Goal: Navigation & Orientation: Understand site structure

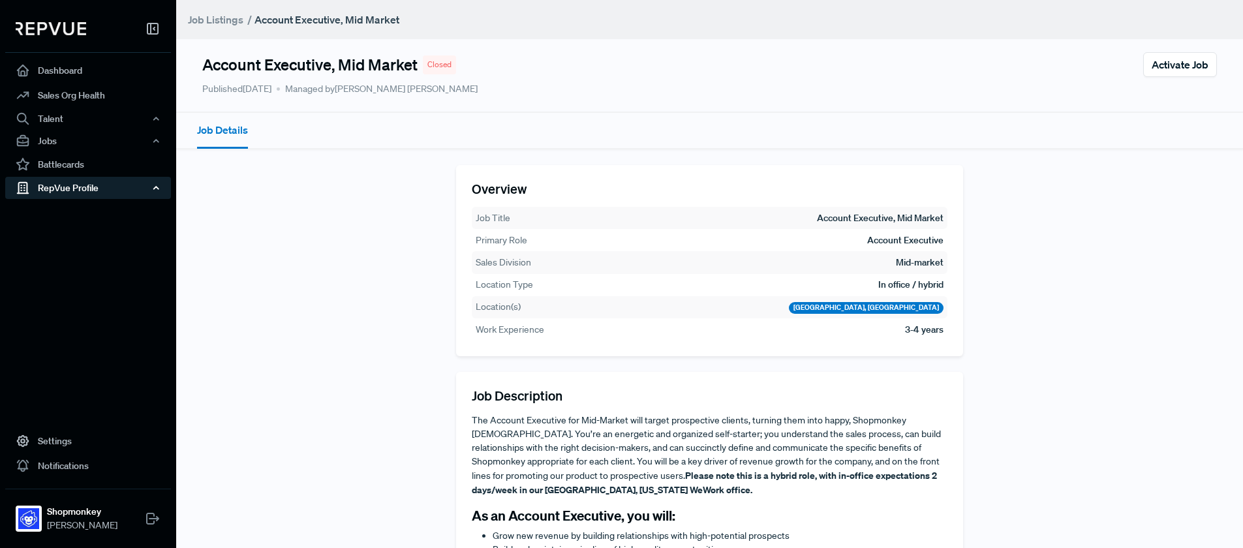
click at [68, 194] on div "RepVue Profile" at bounding box center [88, 188] width 166 height 22
click at [48, 235] on link "Reviews" at bounding box center [106, 233] width 166 height 21
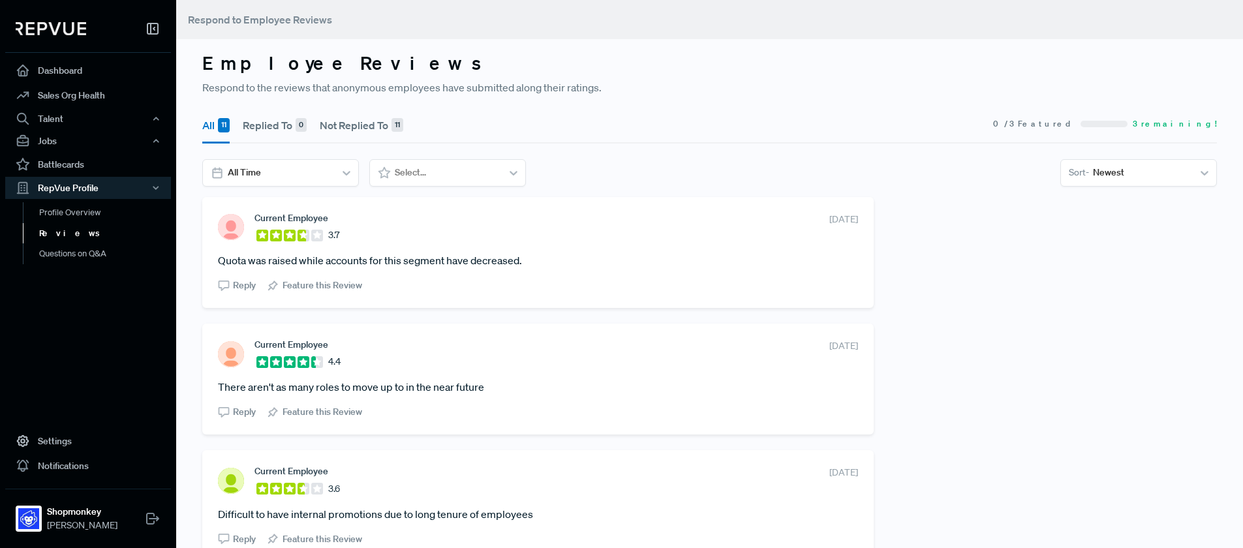
click at [374, 256] on article "Quota was raised while accounts for this segment have decreased." at bounding box center [538, 260] width 640 height 16
click at [356, 262] on article "Quota was raised while accounts for this segment have decreased." at bounding box center [538, 260] width 640 height 16
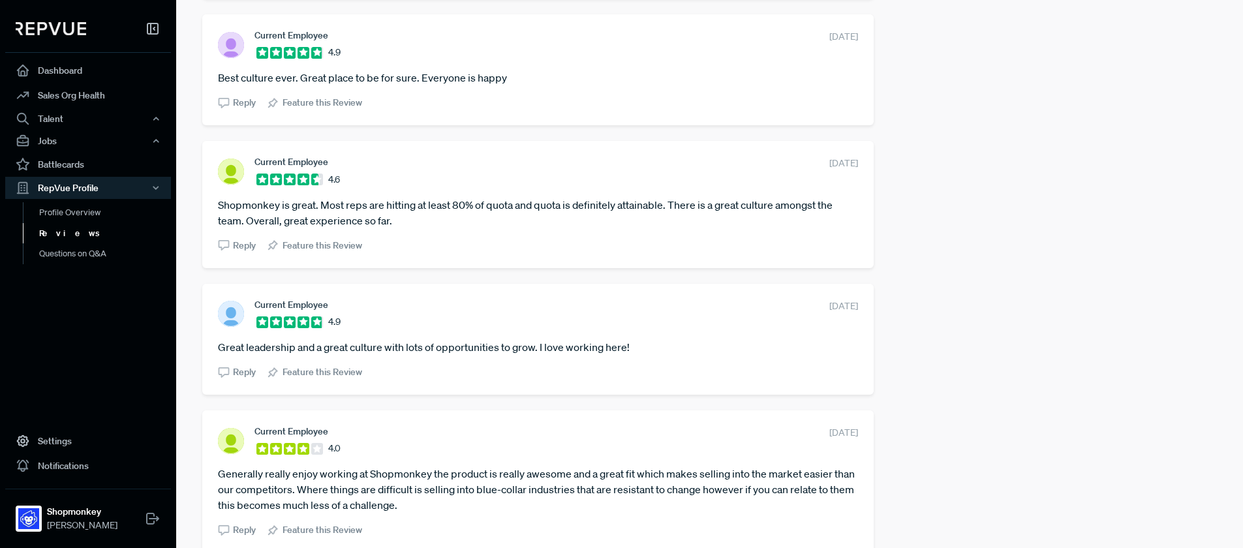
scroll to position [573, 0]
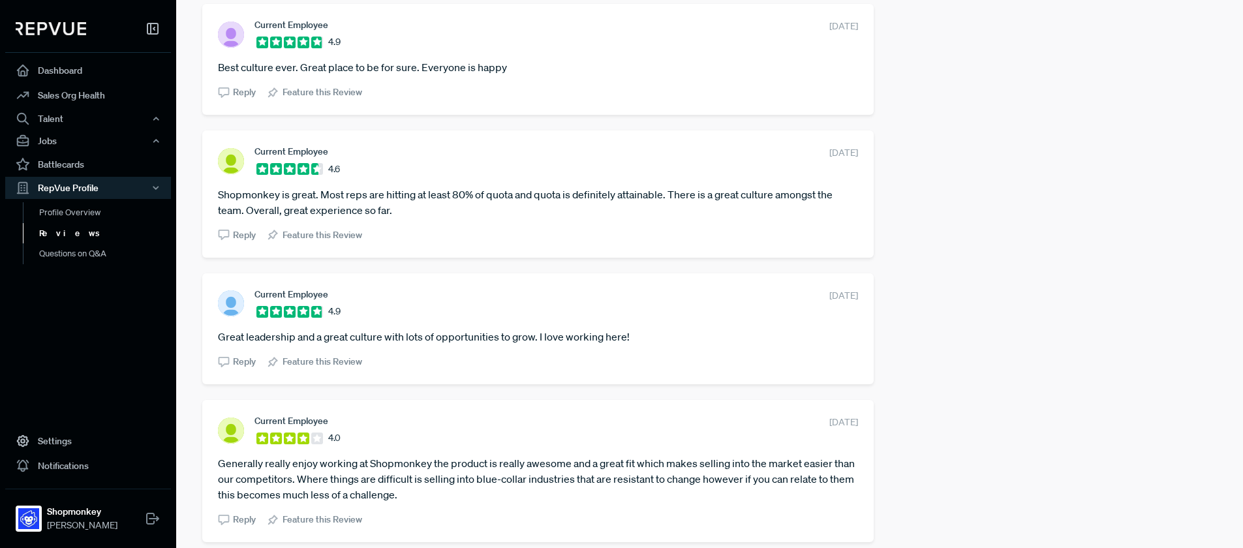
click at [585, 197] on article "Shopmonkey is great. Most reps are hitting at least 80% of quota and quota is d…" at bounding box center [538, 202] width 640 height 31
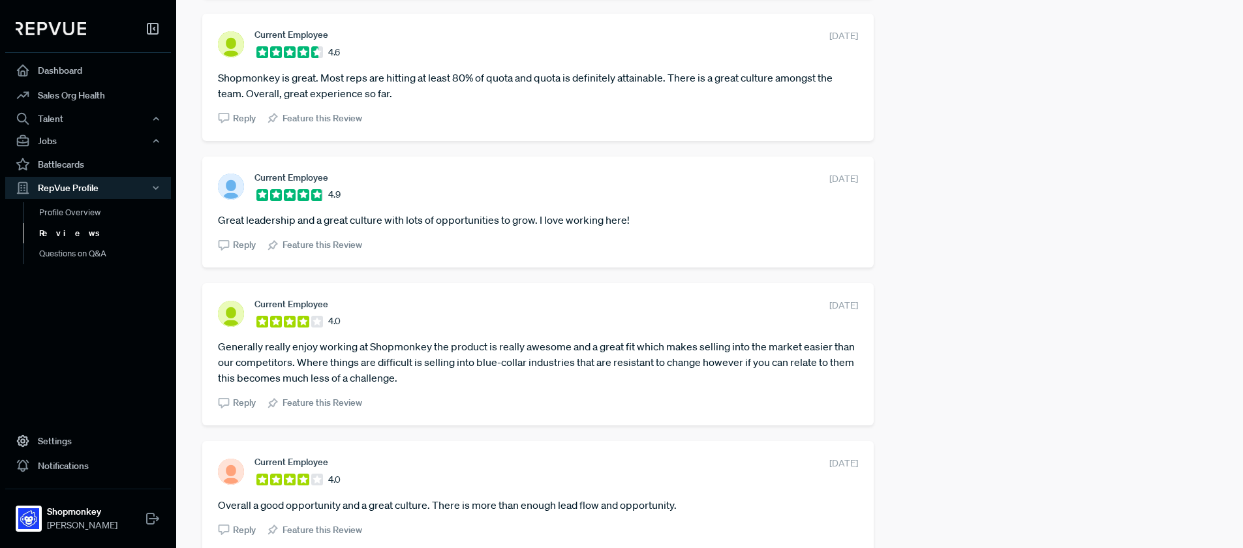
scroll to position [706, 0]
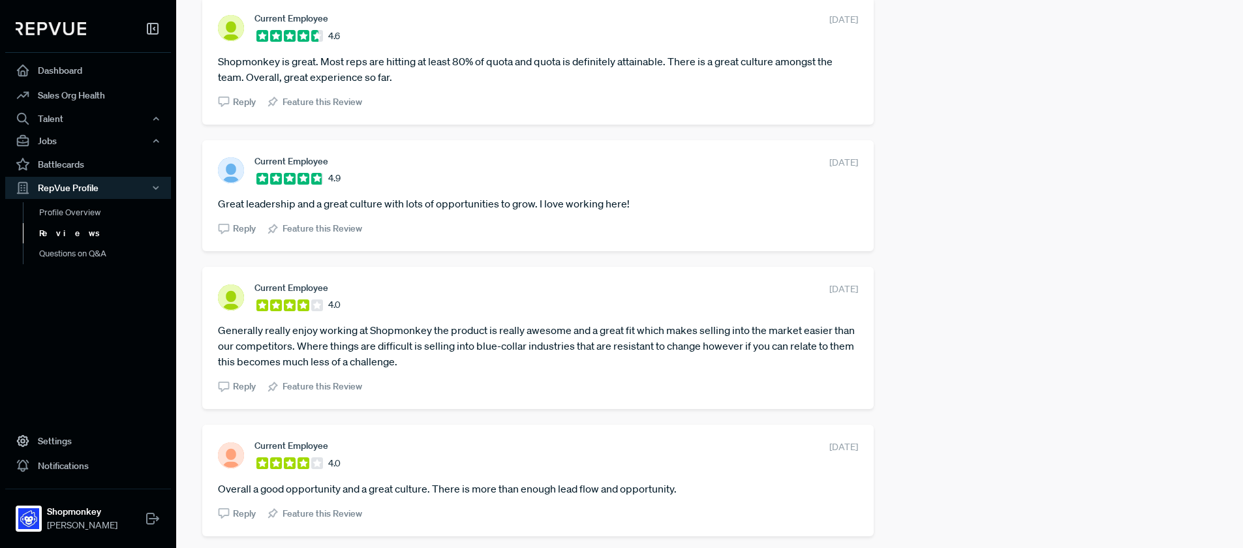
click at [451, 335] on article "Generally really enjoy working at Shopmonkey the product is really awesome and …" at bounding box center [538, 345] width 640 height 47
click at [530, 342] on article "Generally really enjoy working at Shopmonkey the product is really awesome and …" at bounding box center [538, 345] width 640 height 47
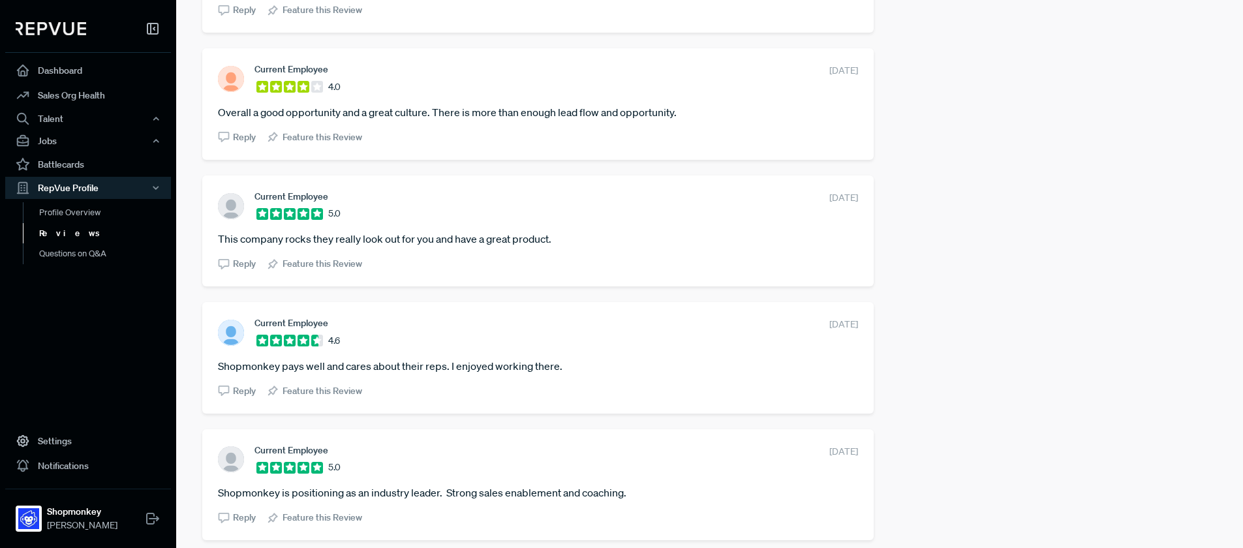
scroll to position [1129, 0]
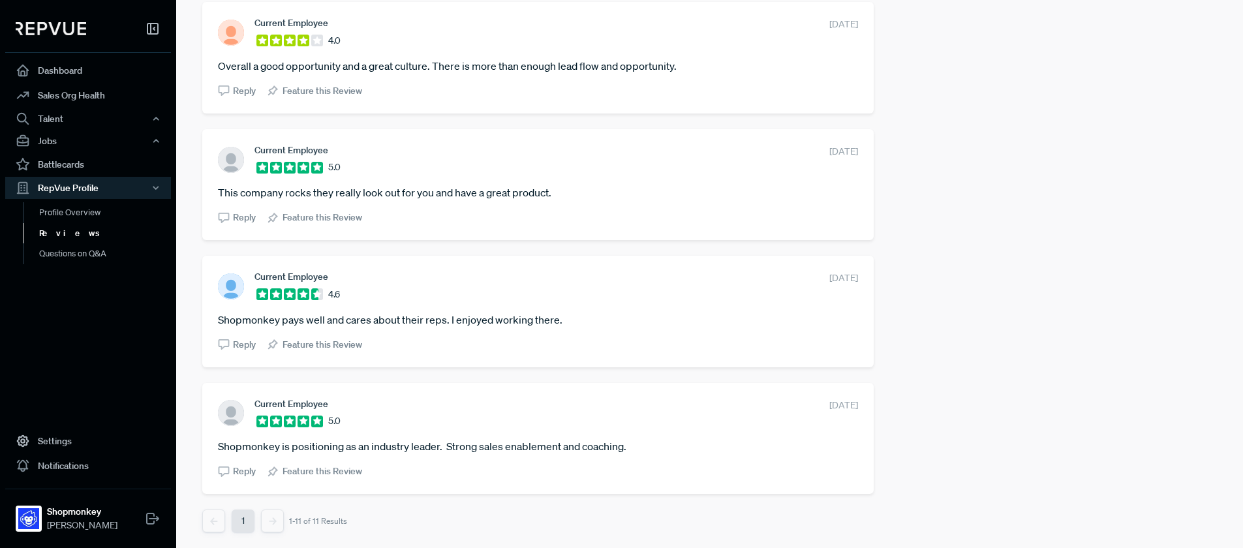
click at [427, 445] on article "Shopmonkey is positioning as an industry leader. Strong sales enablement and co…" at bounding box center [538, 446] width 640 height 16
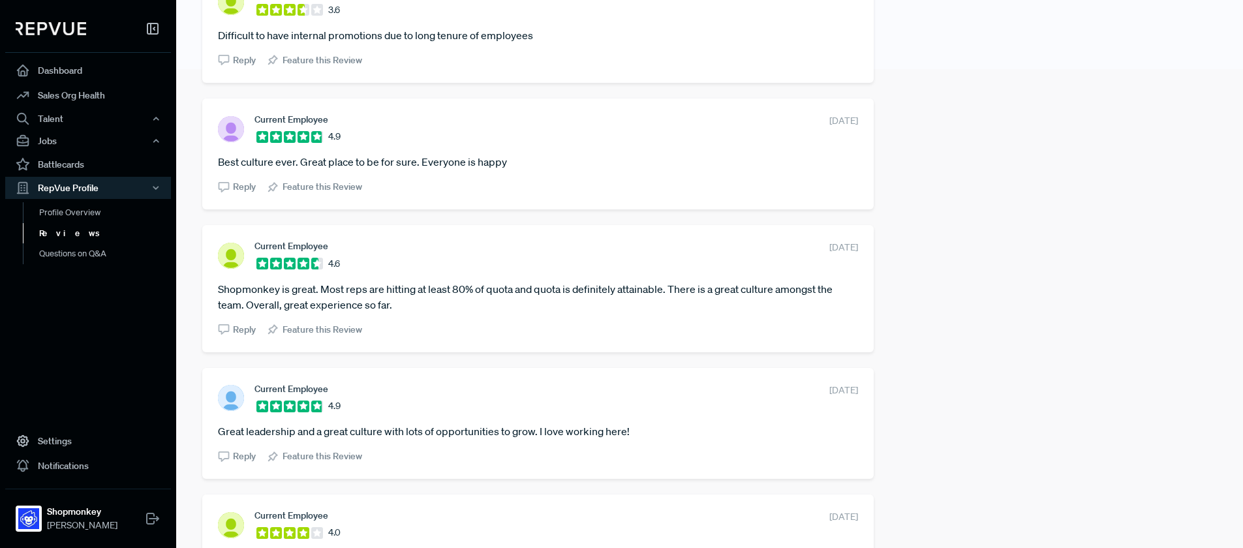
scroll to position [0, 0]
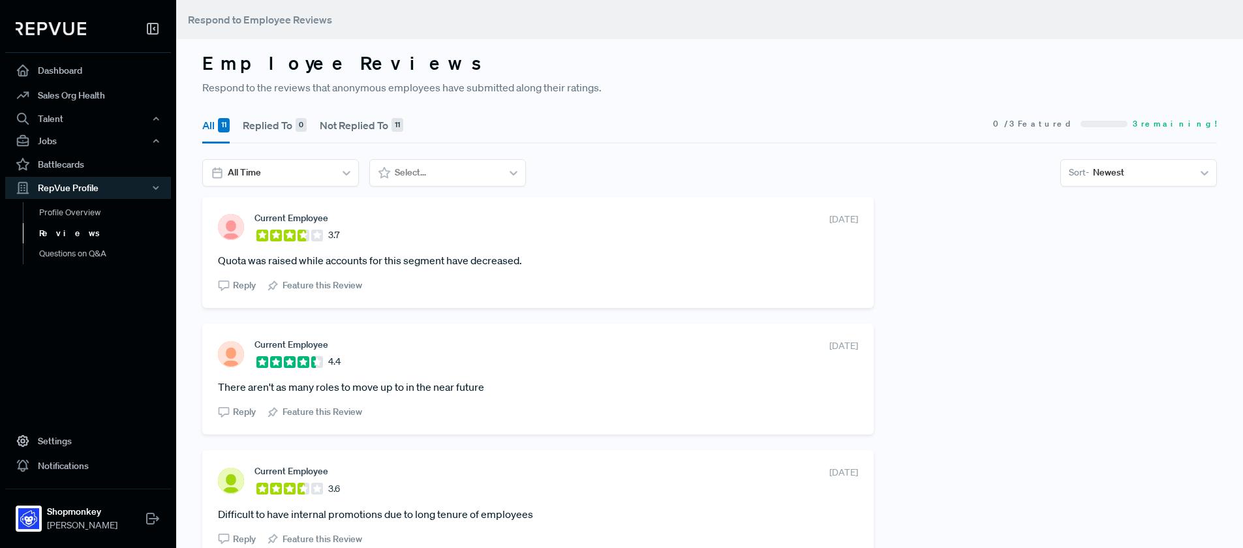
click at [378, 123] on button "Not Replied To 11" at bounding box center [362, 125] width 84 height 37
click at [207, 122] on button "All 11" at bounding box center [215, 125] width 27 height 37
click at [67, 211] on link "Profile Overview" at bounding box center [106, 218] width 166 height 33
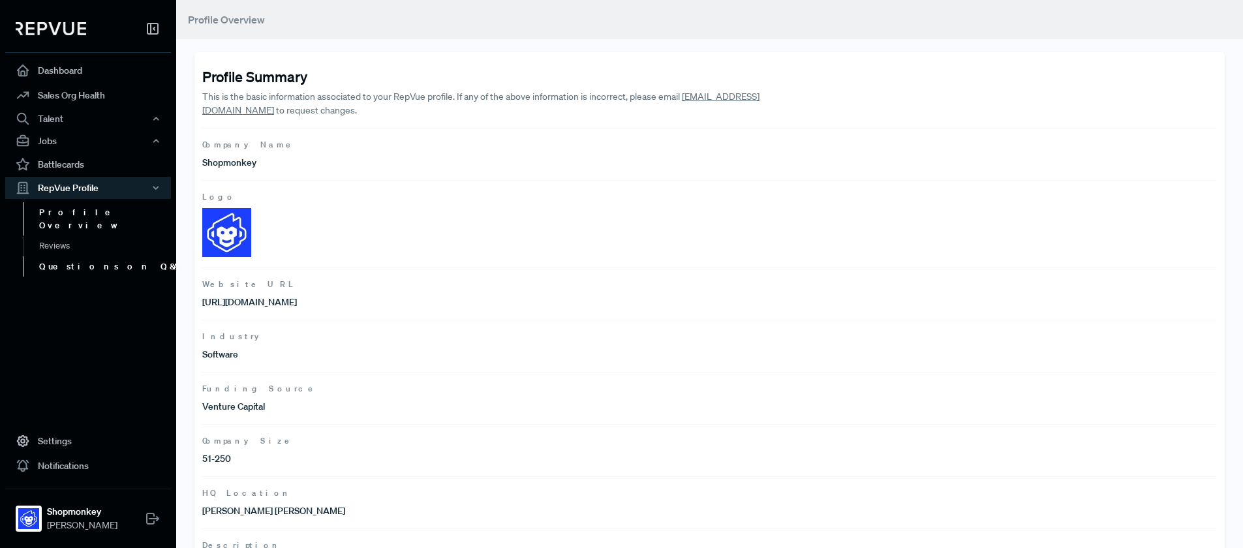
click at [56, 256] on link "Questions on Q&A" at bounding box center [106, 266] width 166 height 21
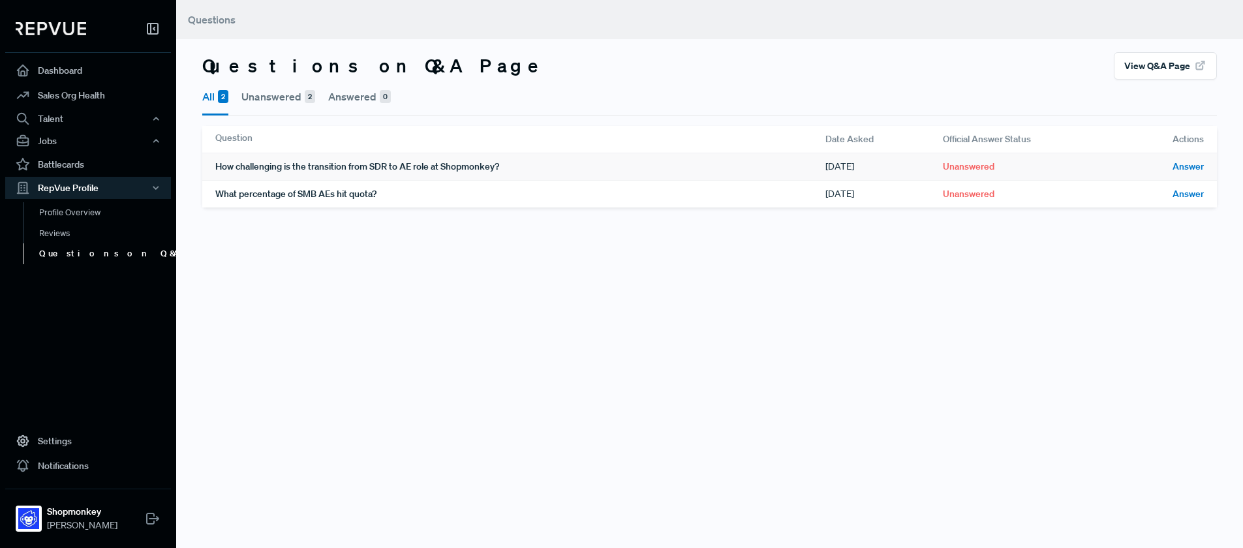
click at [438, 163] on div "How challenging is the transition from SDR to AE role at Shopmonkey?" at bounding box center [520, 166] width 610 height 27
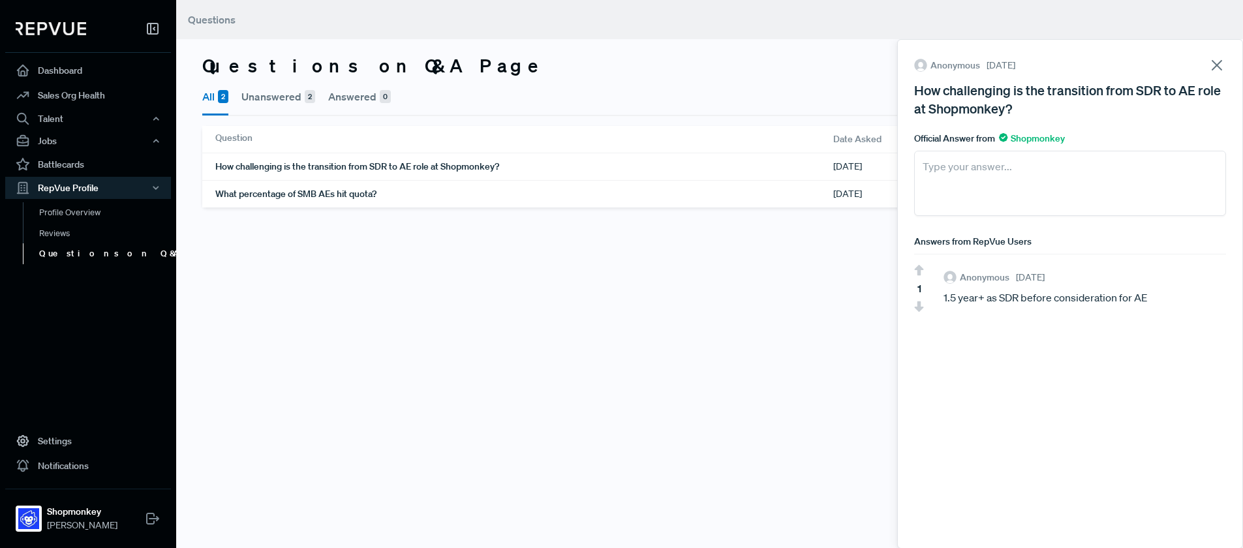
click at [1209, 65] on icon at bounding box center [1216, 65] width 18 height 18
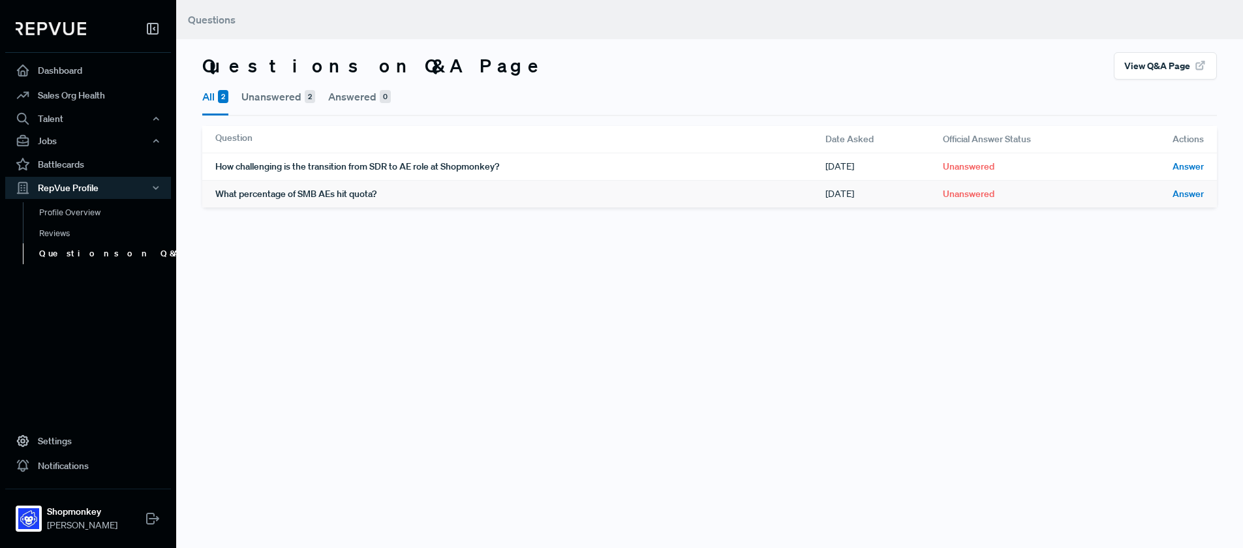
click at [312, 197] on div "What percentage of SMB AEs hit quota?" at bounding box center [520, 194] width 610 height 27
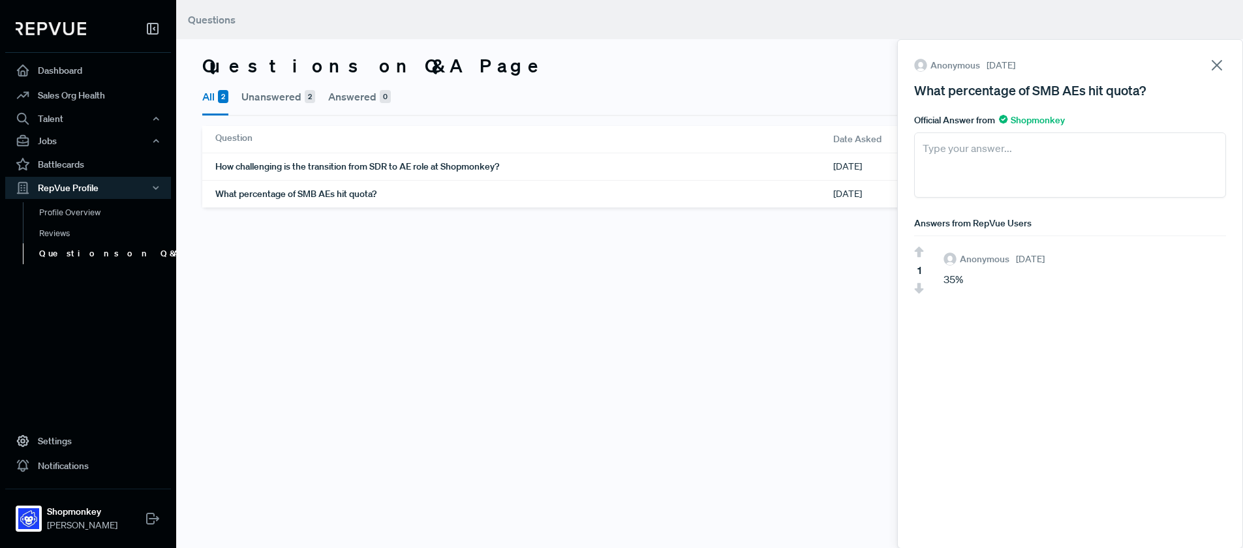
click at [1211, 61] on icon at bounding box center [1216, 65] width 18 height 18
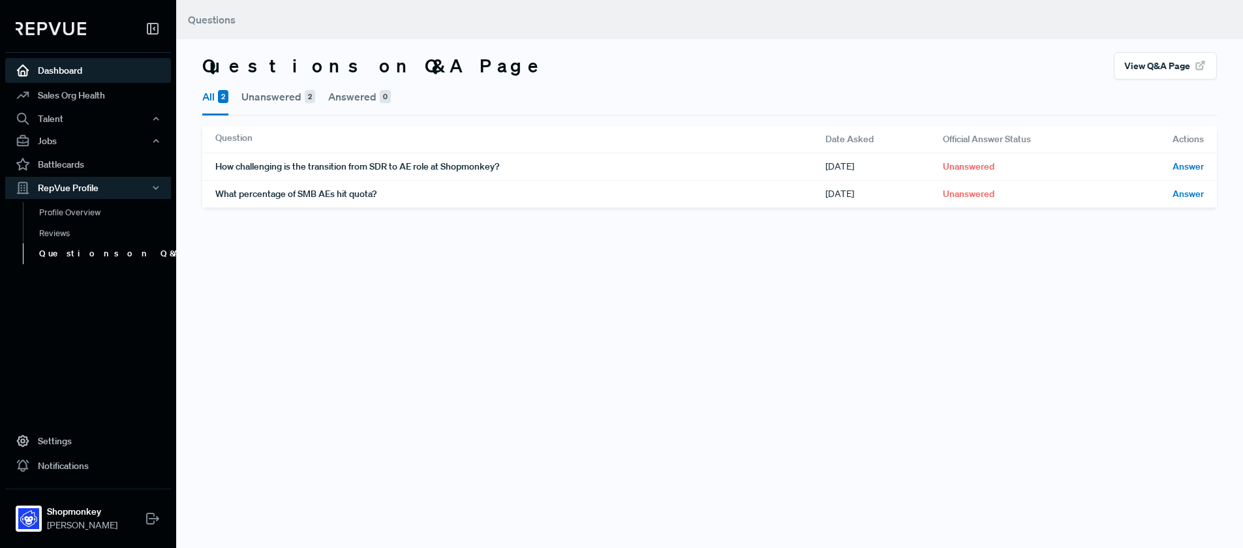
click at [53, 67] on link "Dashboard" at bounding box center [88, 70] width 166 height 25
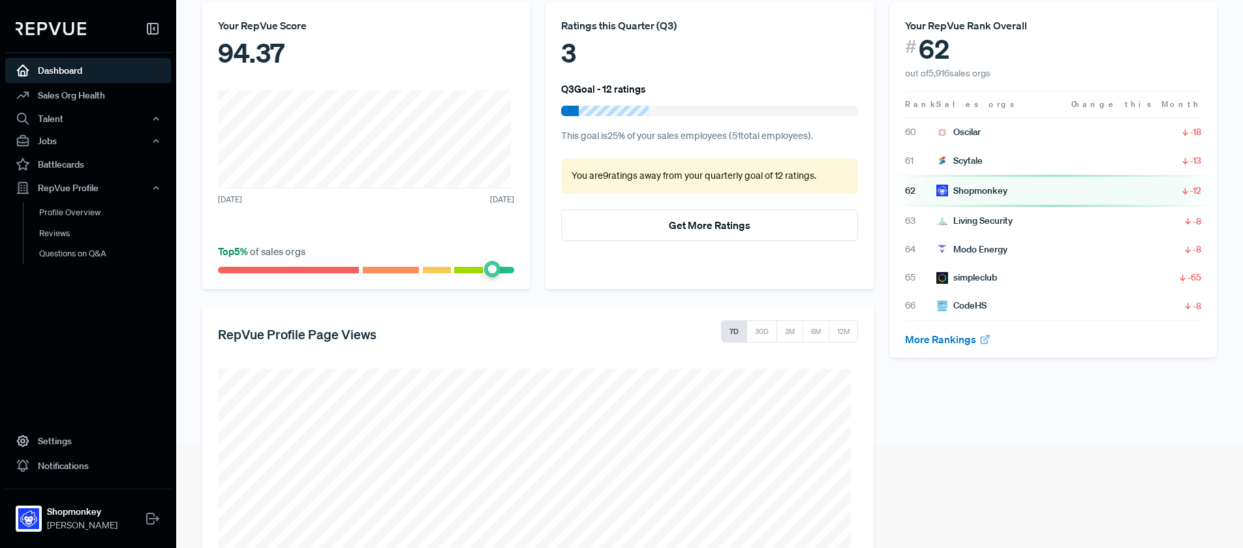
scroll to position [108, 0]
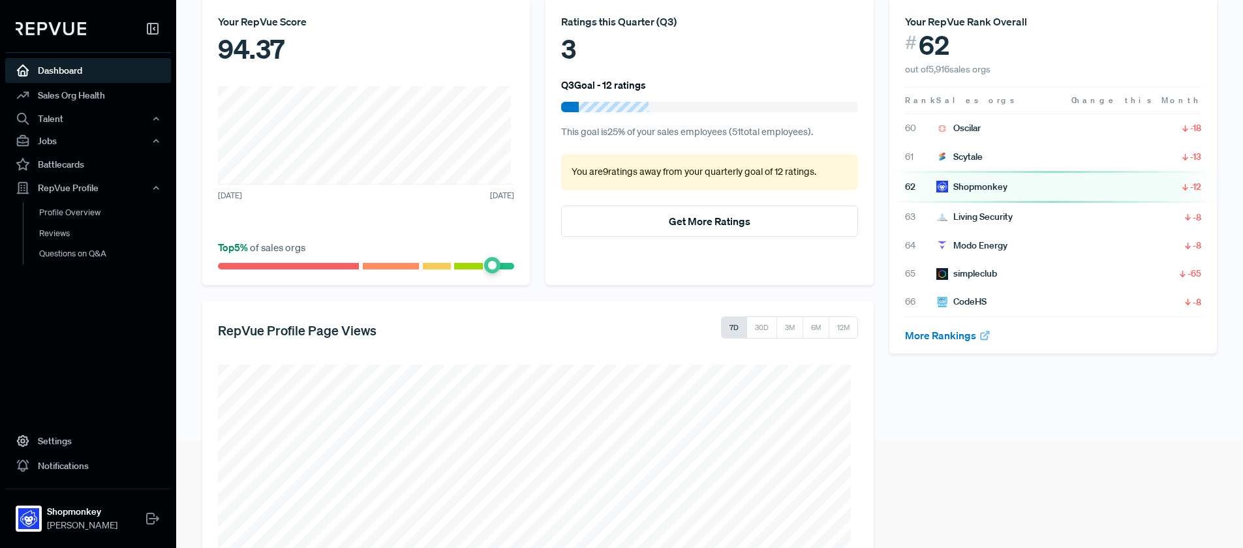
click at [1190, 187] on span "-12" at bounding box center [1195, 186] width 11 height 13
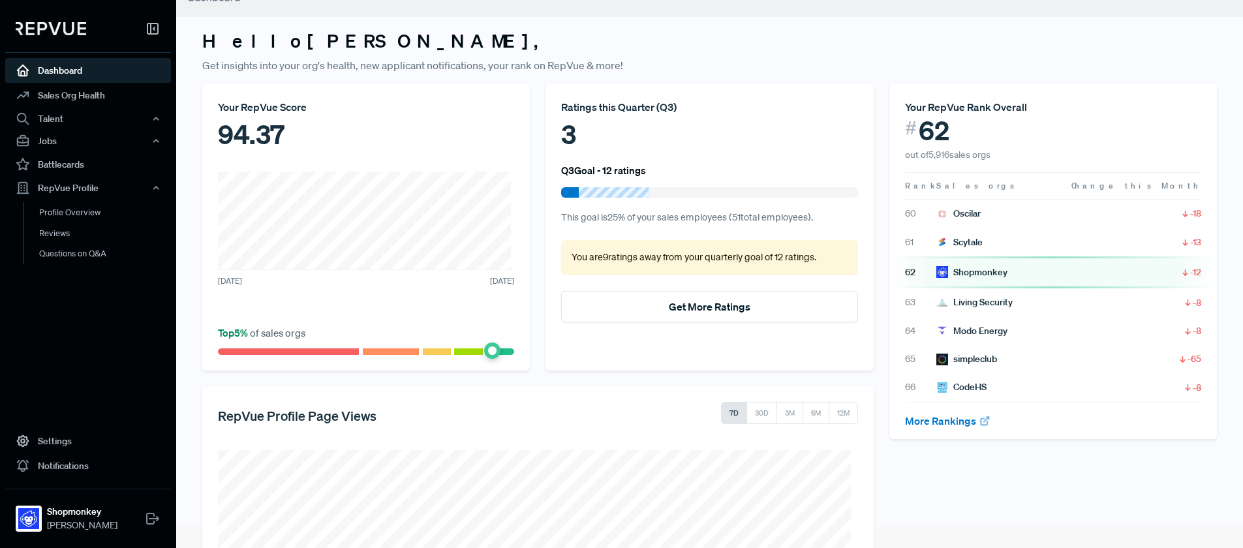
scroll to position [0, 0]
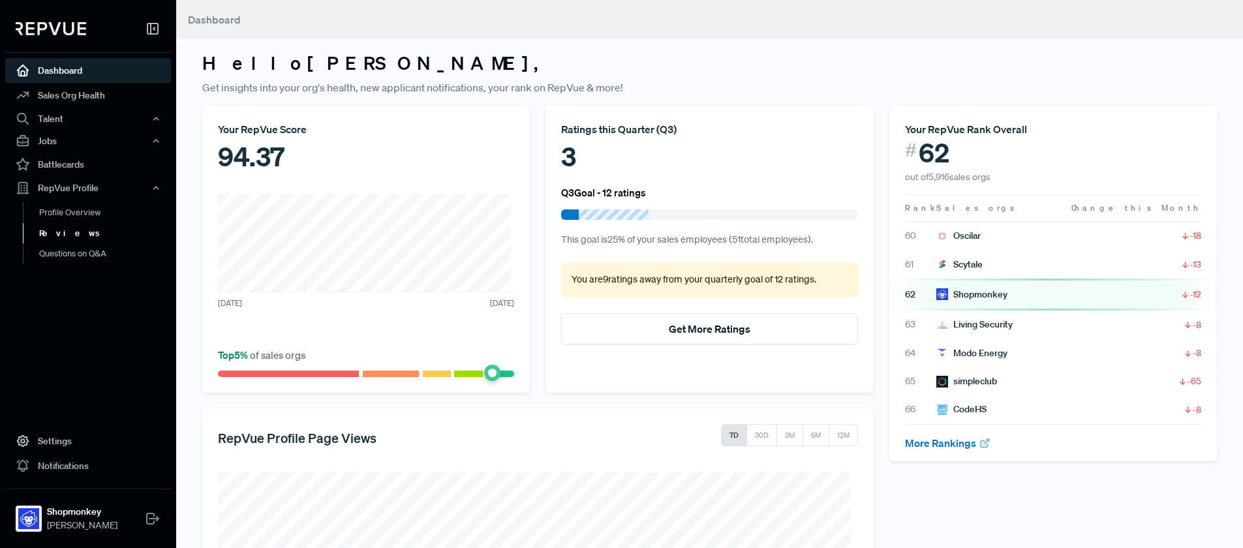
click at [64, 233] on link "Reviews" at bounding box center [106, 233] width 166 height 21
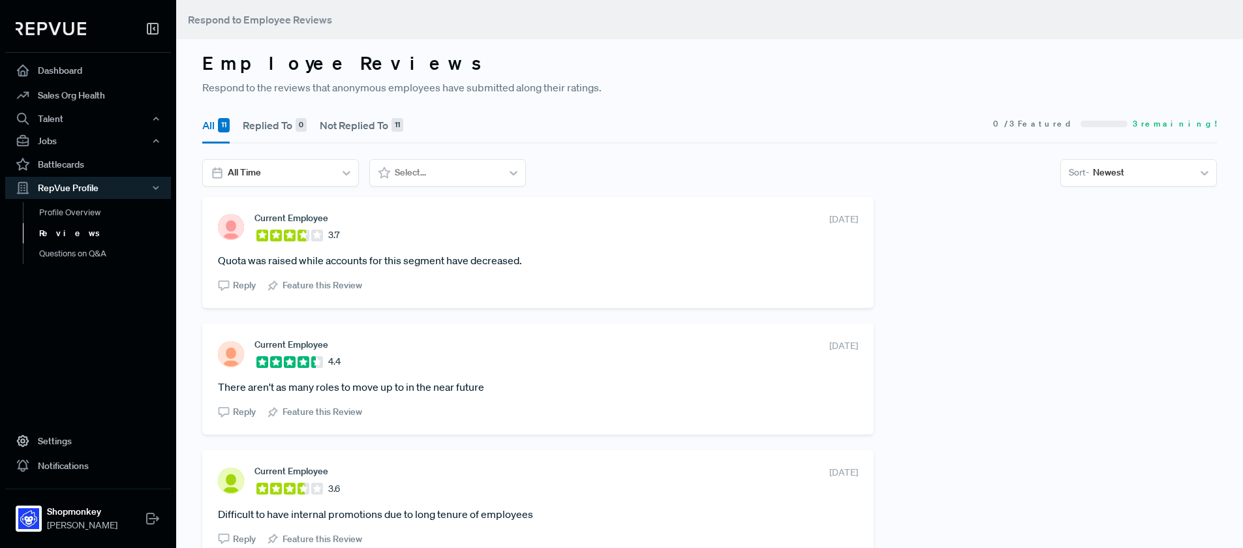
click at [449, 256] on article "Quota was raised while accounts for this segment have decreased." at bounding box center [538, 260] width 640 height 16
click at [95, 209] on link "Profile Overview" at bounding box center [106, 218] width 166 height 33
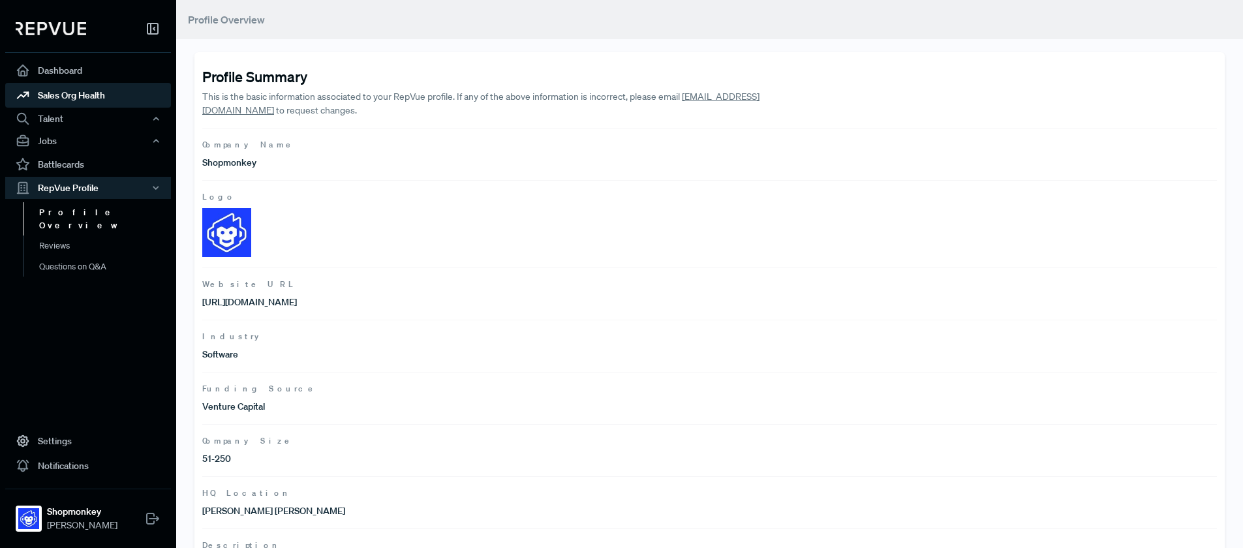
click at [57, 89] on link "Sales Org Health" at bounding box center [88, 95] width 166 height 25
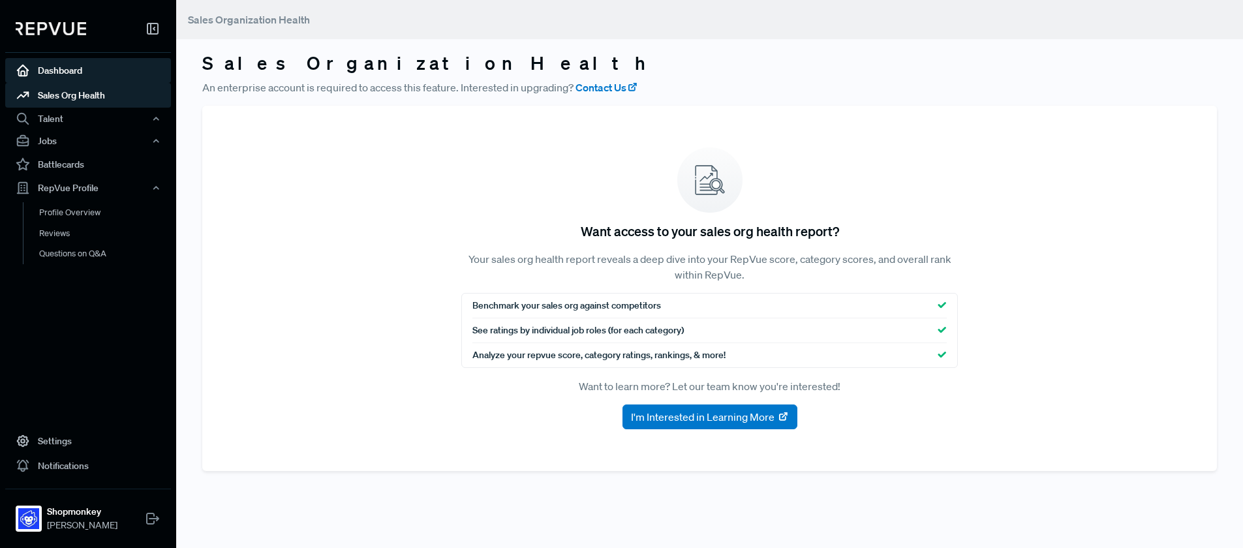
click at [59, 63] on link "Dashboard" at bounding box center [88, 70] width 166 height 25
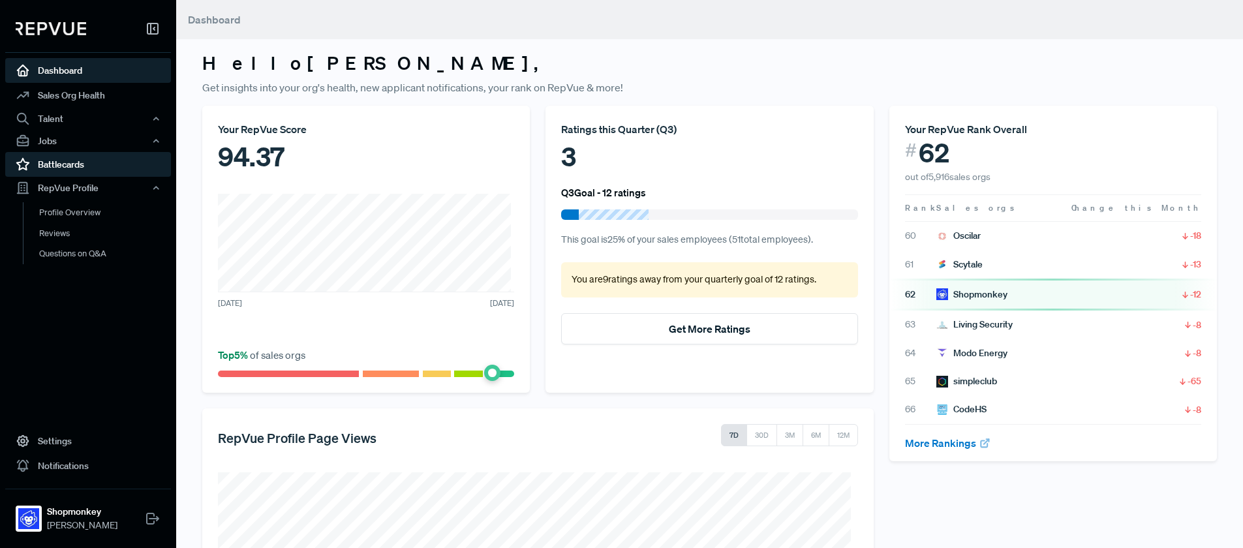
click at [50, 162] on link "Battlecards" at bounding box center [88, 164] width 166 height 25
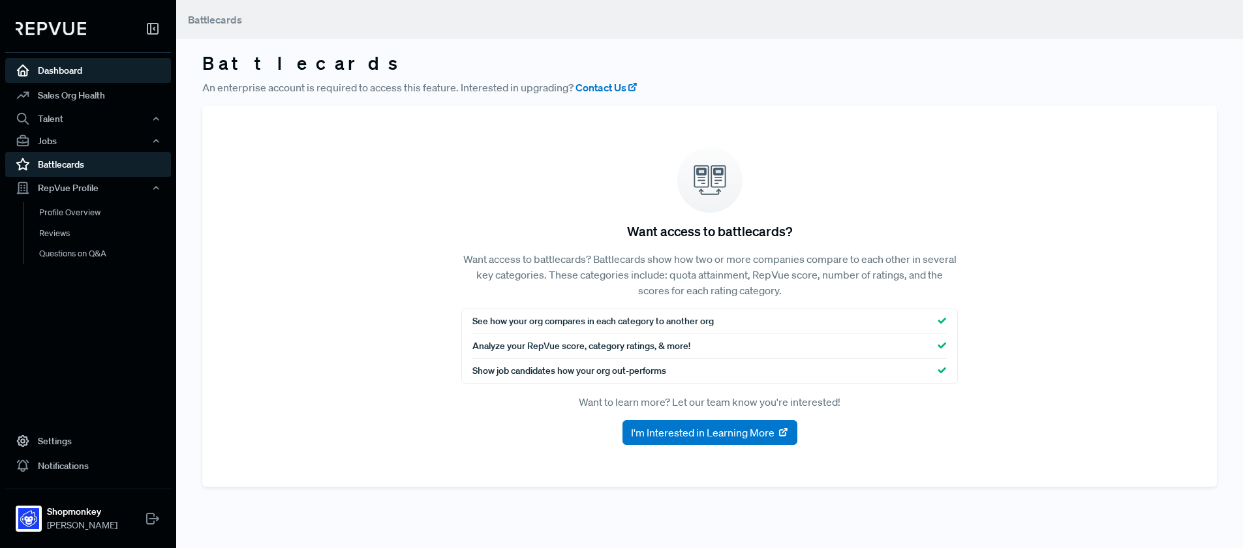
click at [53, 73] on link "Dashboard" at bounding box center [88, 70] width 166 height 25
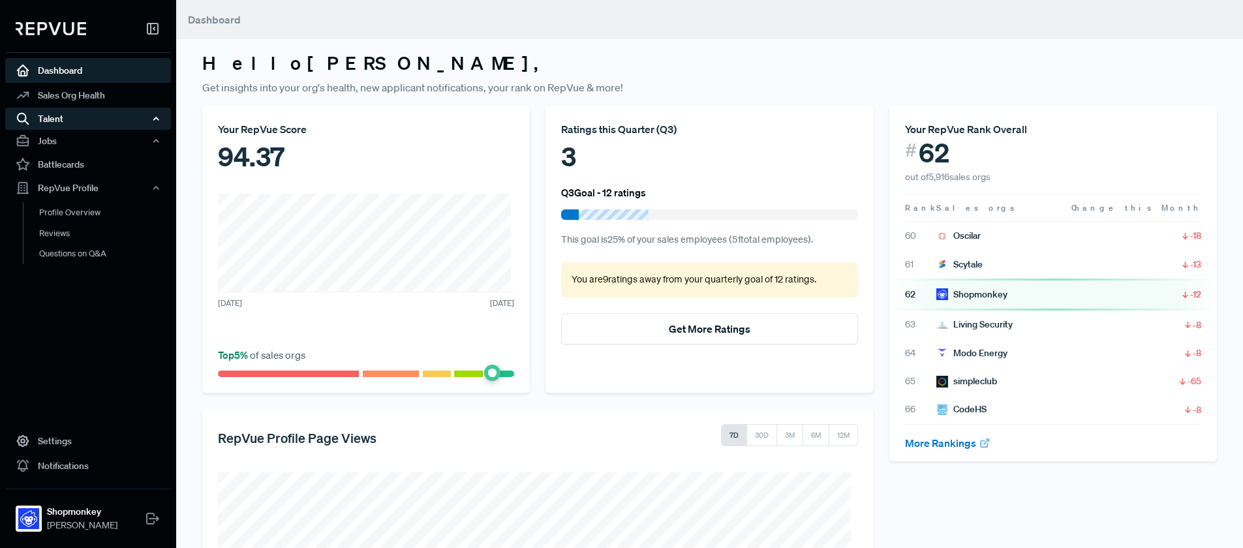
click at [47, 115] on div "Talent" at bounding box center [88, 119] width 166 height 22
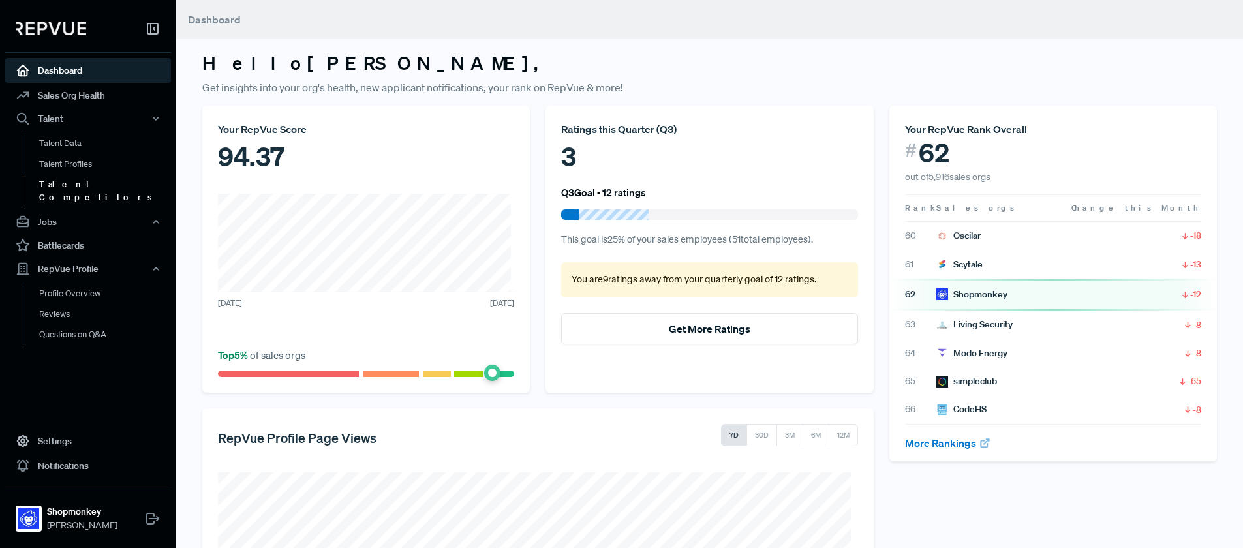
click at [85, 185] on link "Talent Competitors" at bounding box center [106, 190] width 166 height 33
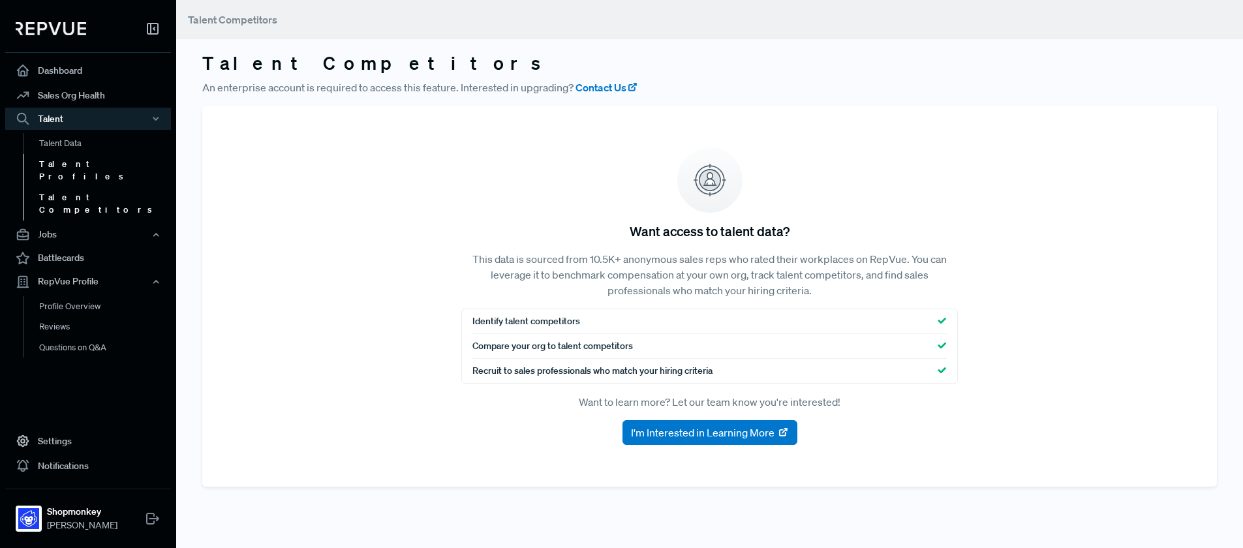
click at [83, 160] on link "Talent Profiles" at bounding box center [106, 170] width 166 height 33
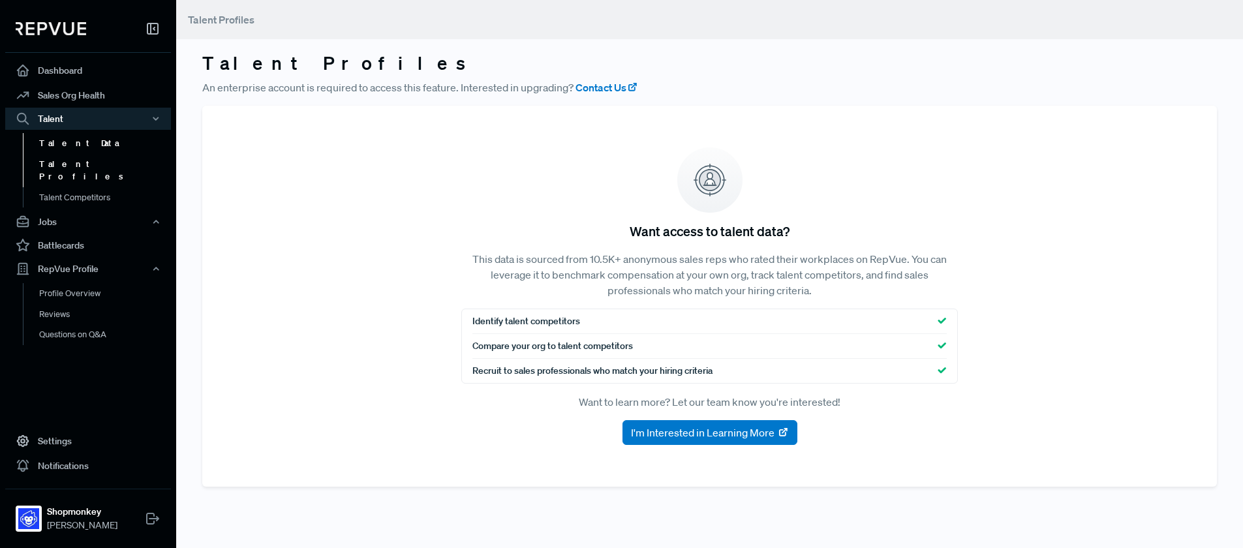
click at [69, 138] on link "Talent Data" at bounding box center [106, 143] width 166 height 21
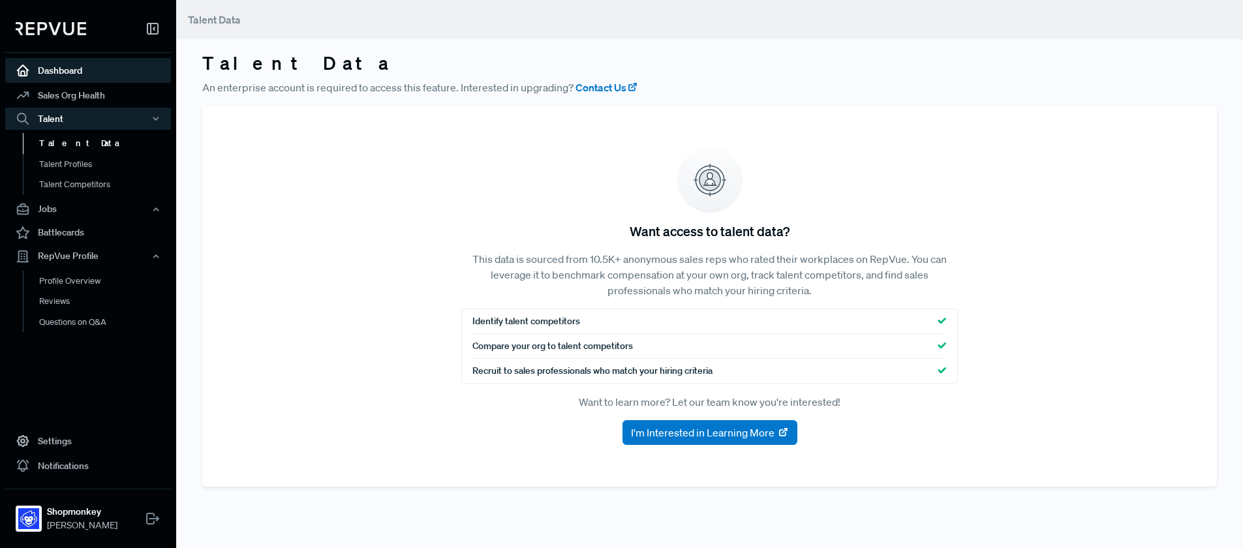
click at [68, 76] on link "Dashboard" at bounding box center [88, 70] width 166 height 25
